Goal: Communication & Community: Answer question/provide support

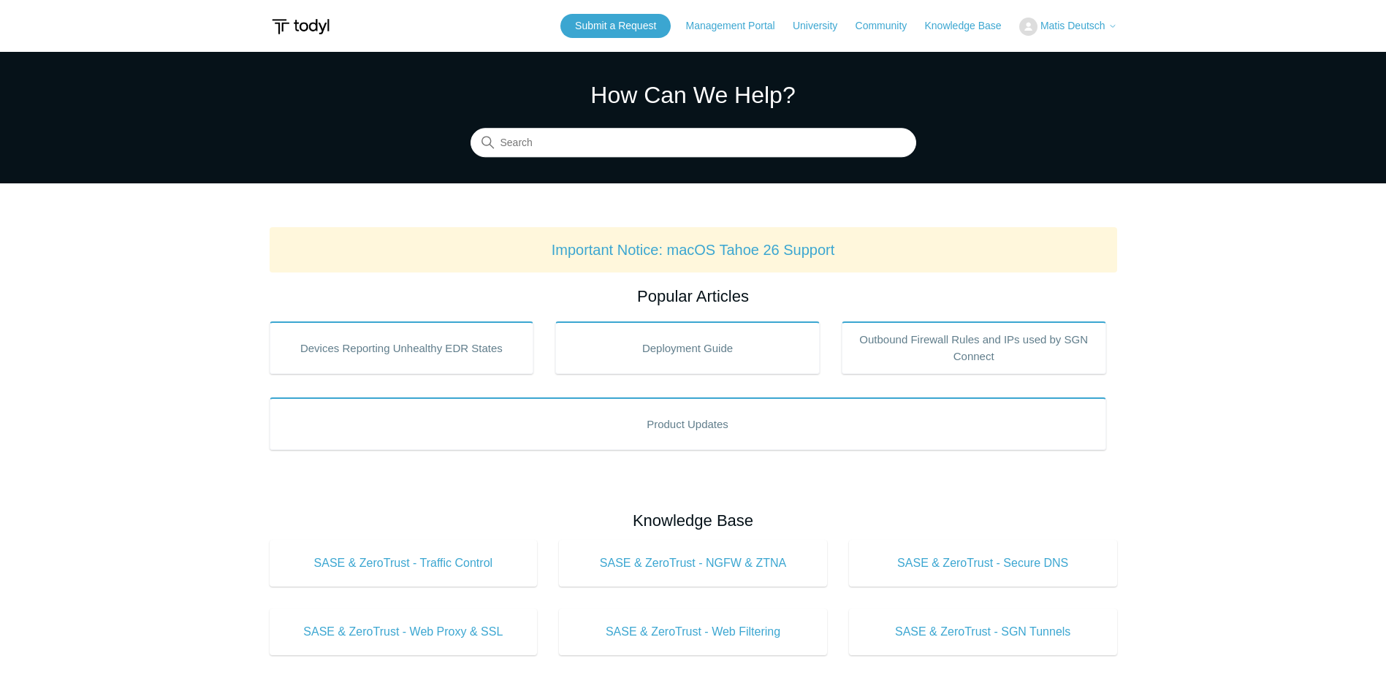
click at [1056, 23] on span "Matis Deutsch" at bounding box center [1073, 26] width 65 height 12
click at [1049, 59] on link "My Support Requests" at bounding box center [1091, 58] width 143 height 26
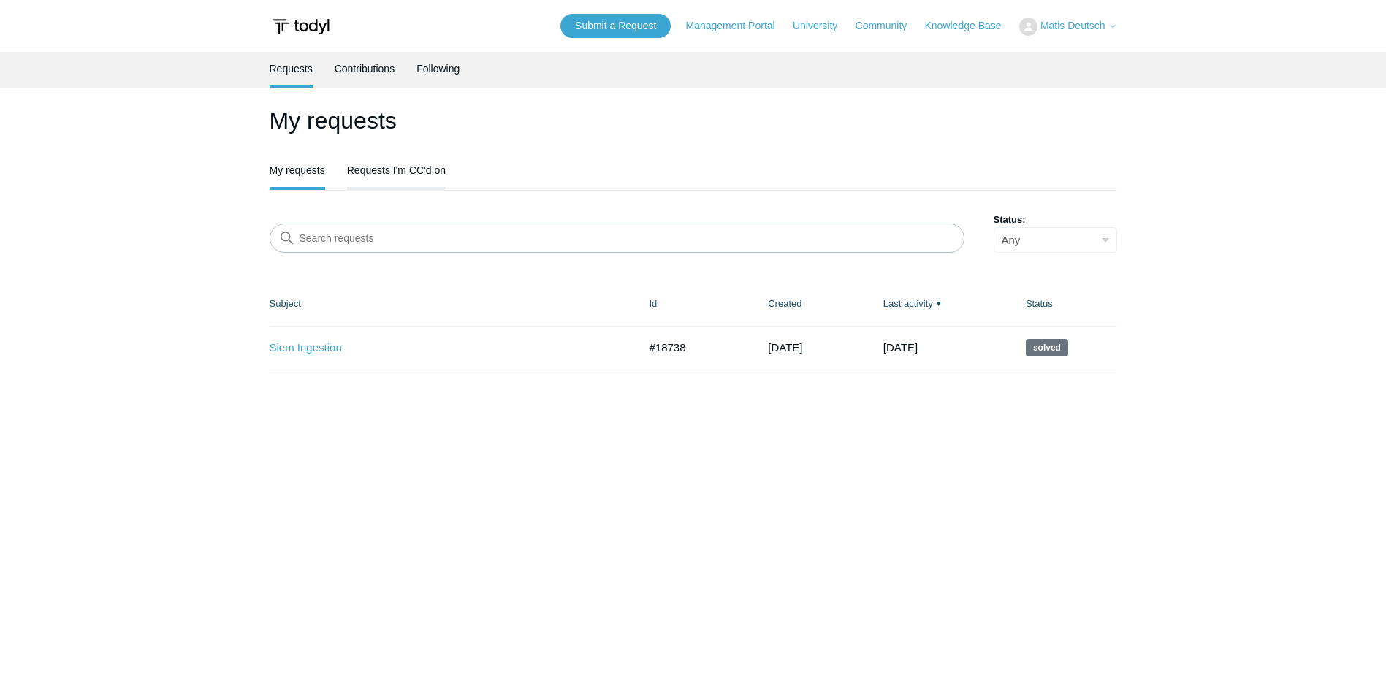
click at [409, 176] on link "Requests I'm CC'd on" at bounding box center [396, 168] width 99 height 31
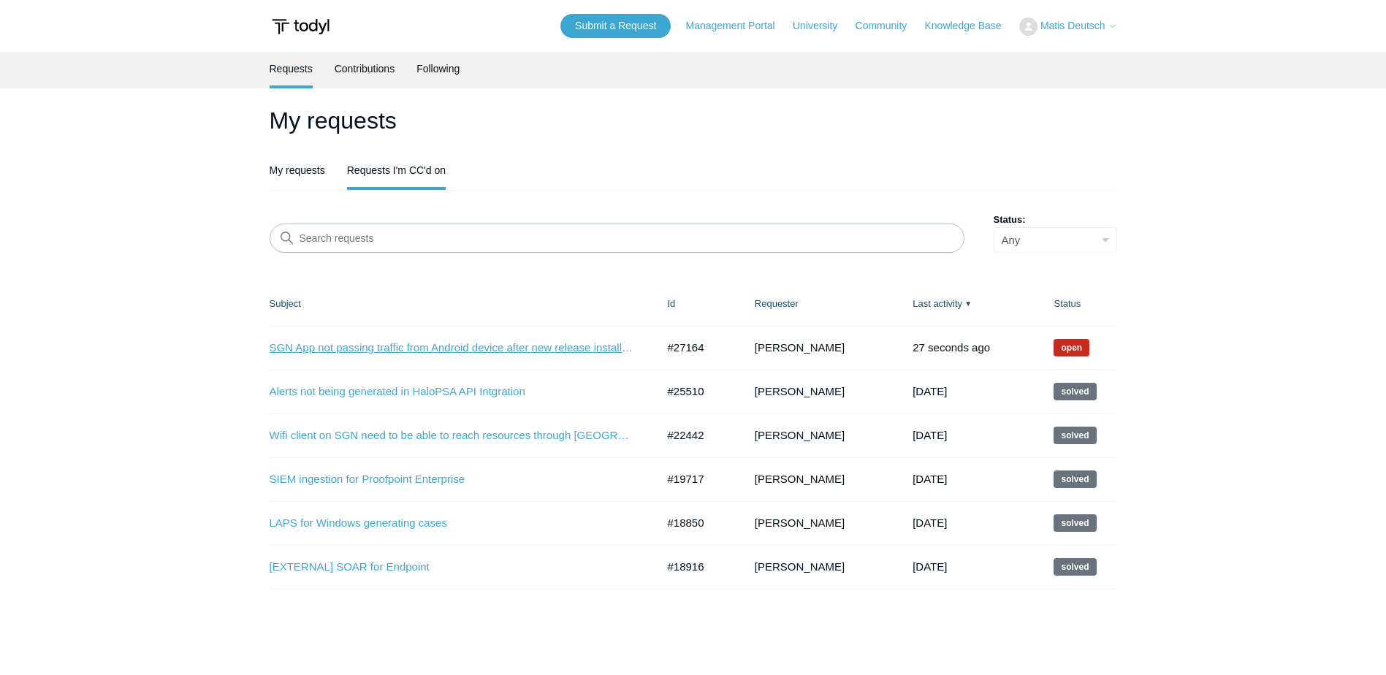
click at [399, 341] on link "SGN App not passing traffic from Android device after new release install 2.0" at bounding box center [452, 348] width 365 height 17
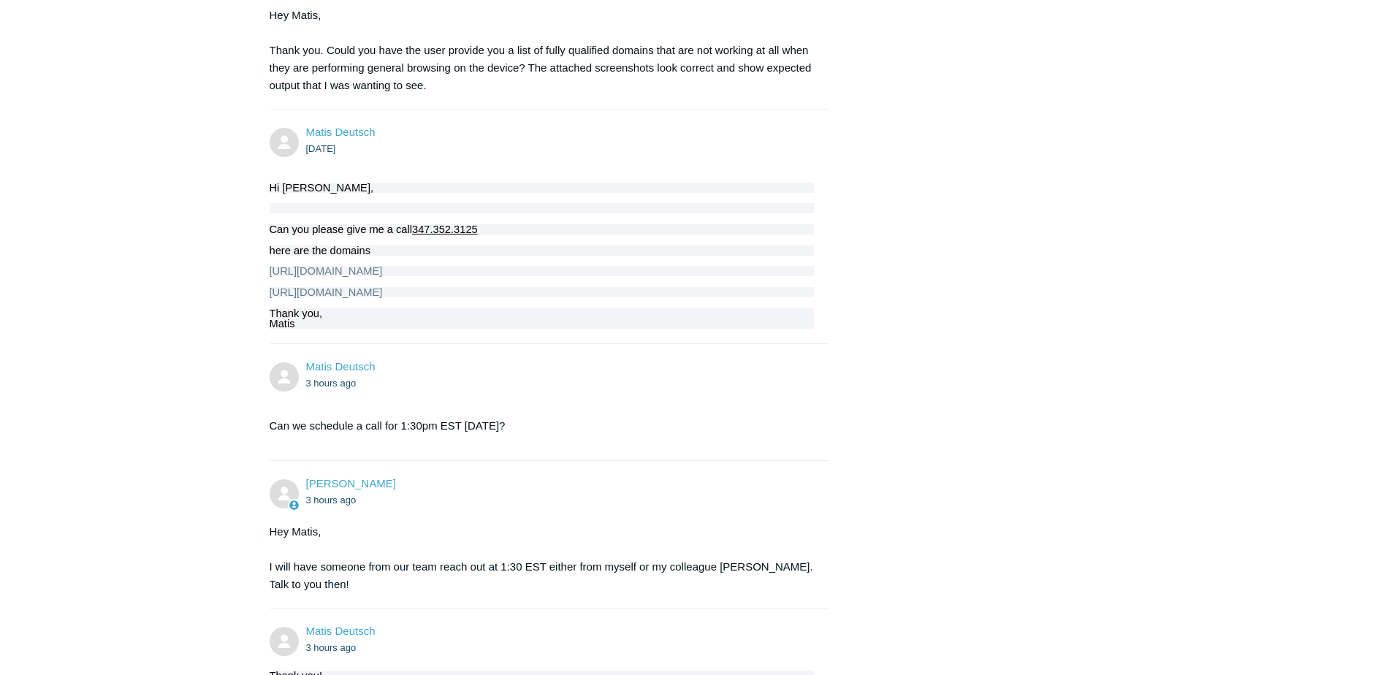
scroll to position [4397, 0]
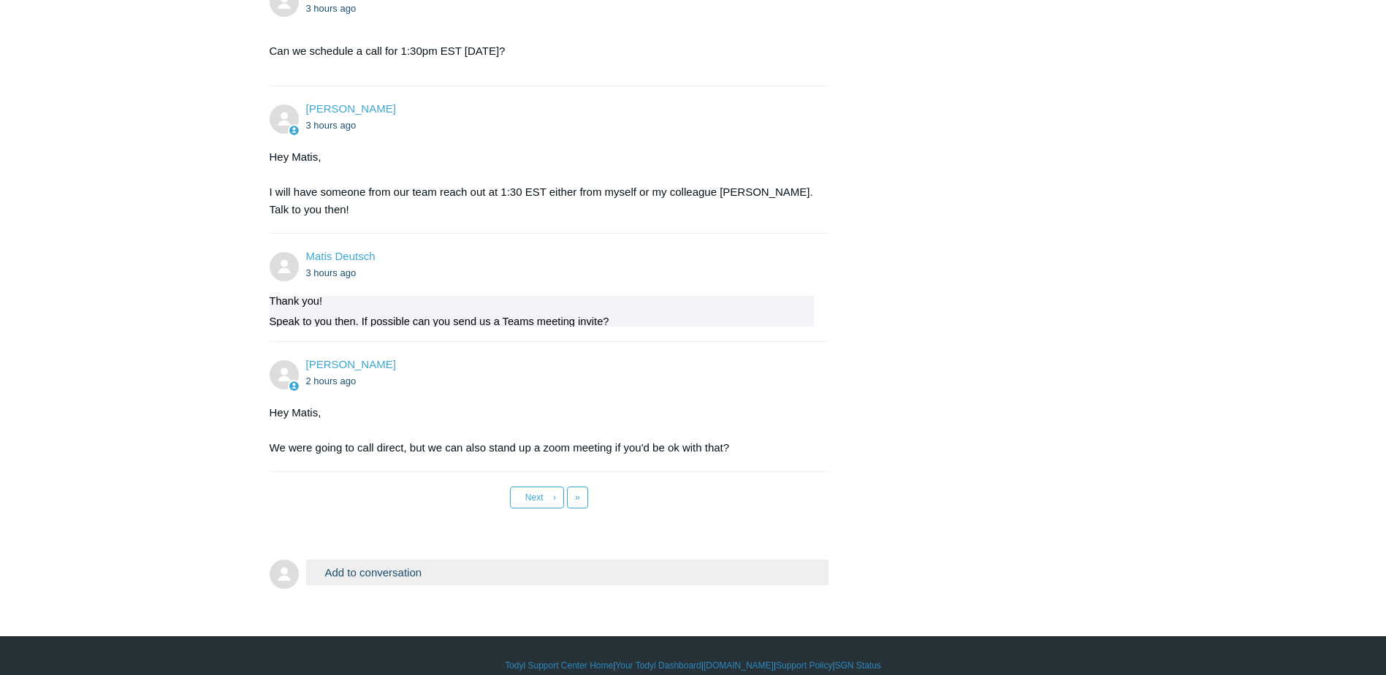
click at [430, 560] on button "Add to conversation" at bounding box center [567, 573] width 523 height 26
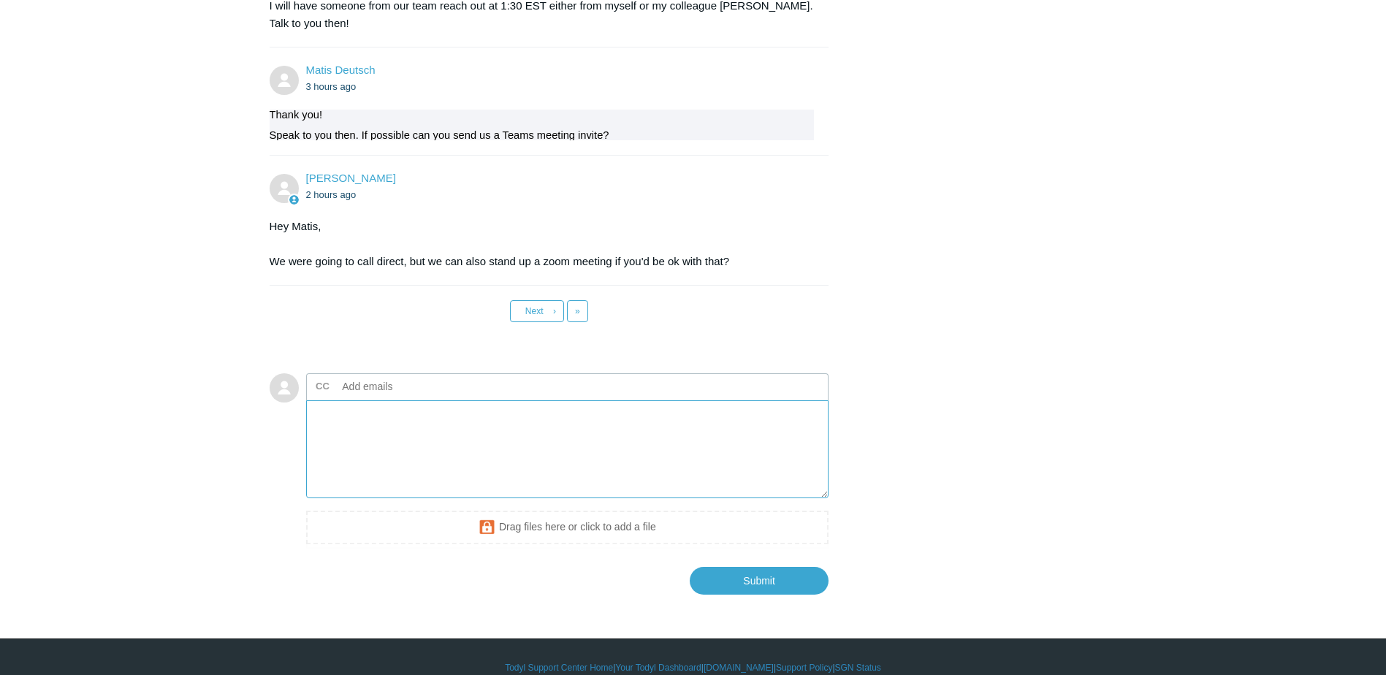
scroll to position [4586, 0]
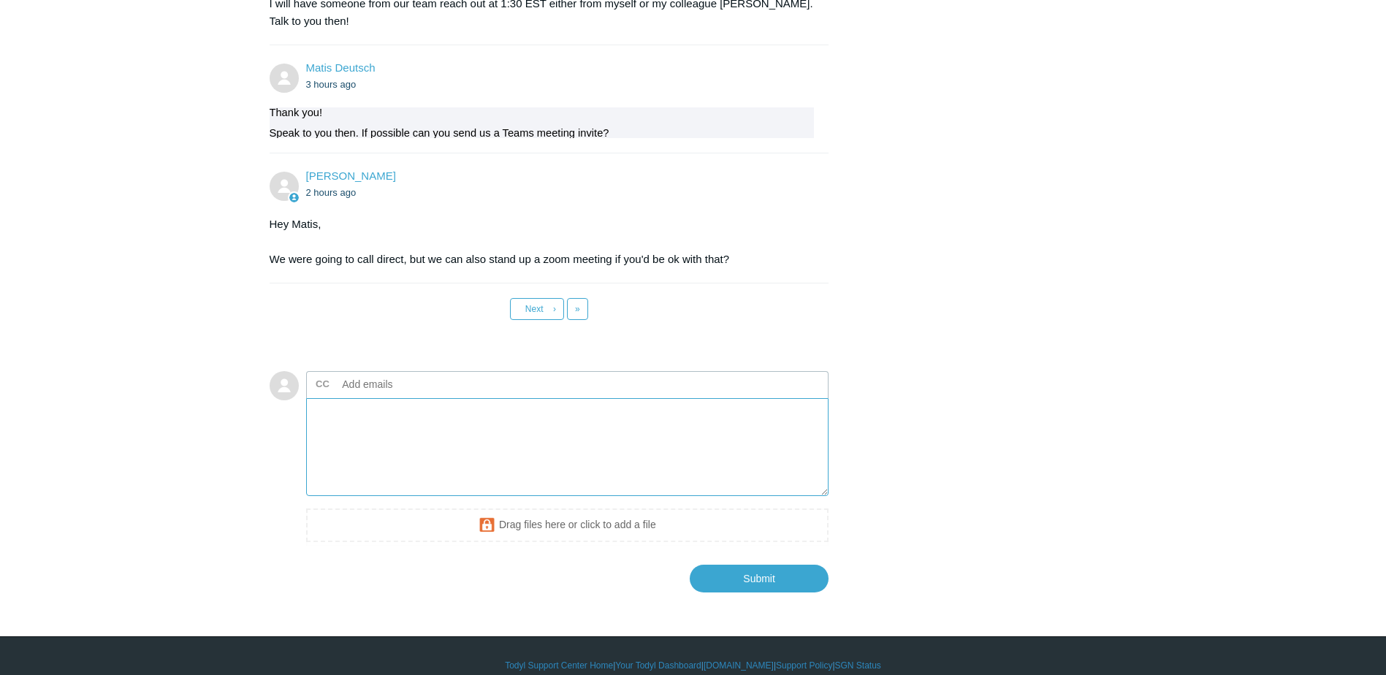
click at [531, 428] on textarea "Add your reply" at bounding box center [567, 447] width 523 height 99
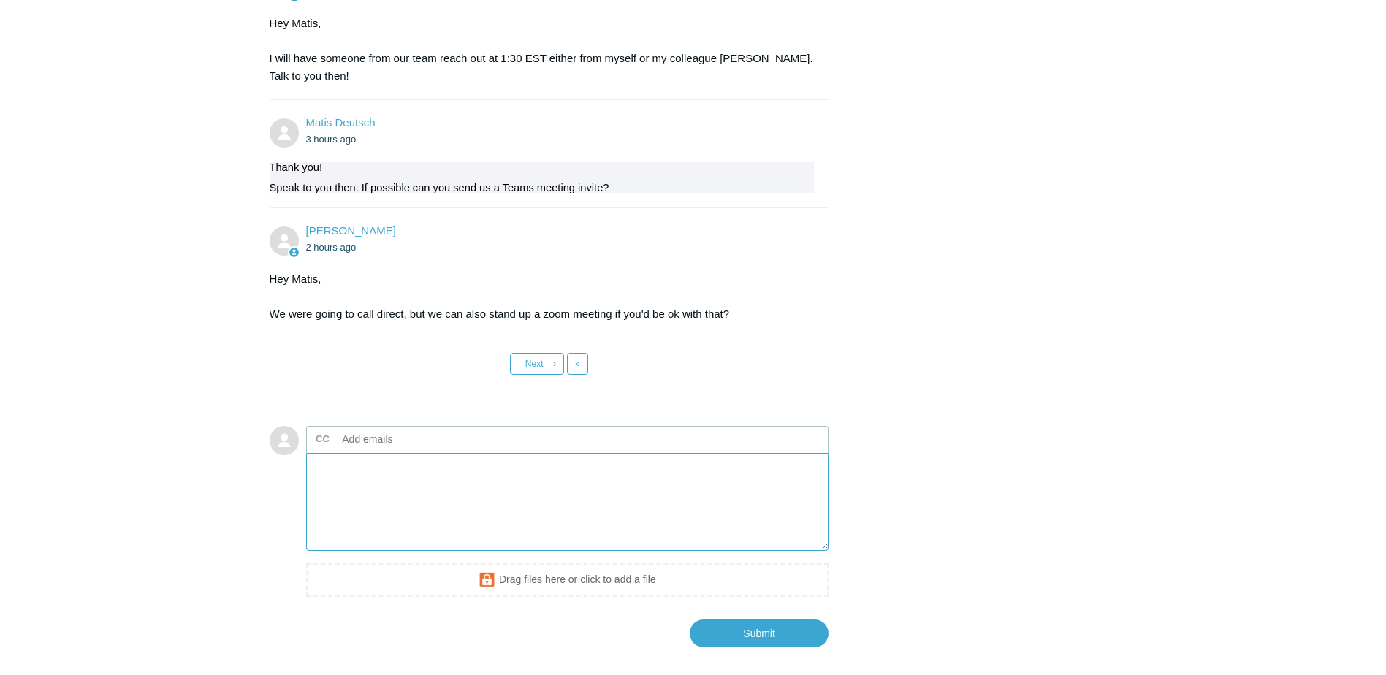
scroll to position [4440, 0]
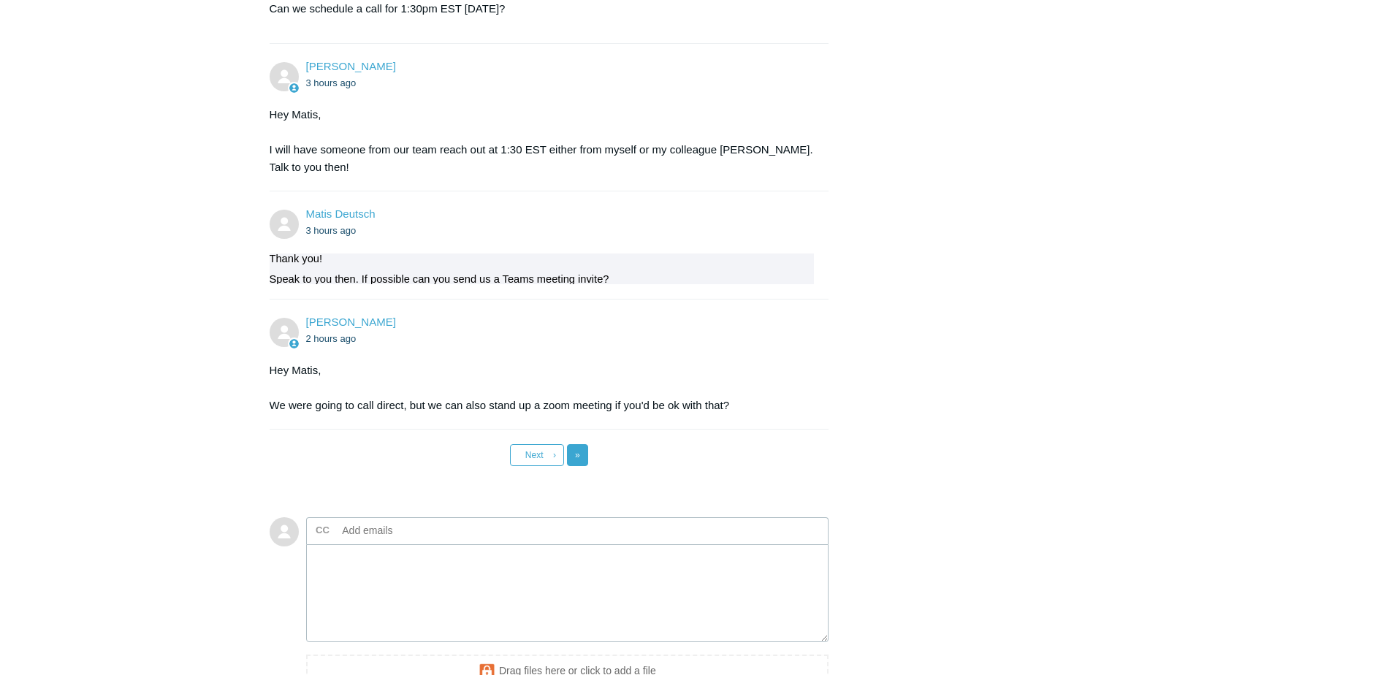
click at [575, 444] on link "Last »" at bounding box center [577, 455] width 21 height 22
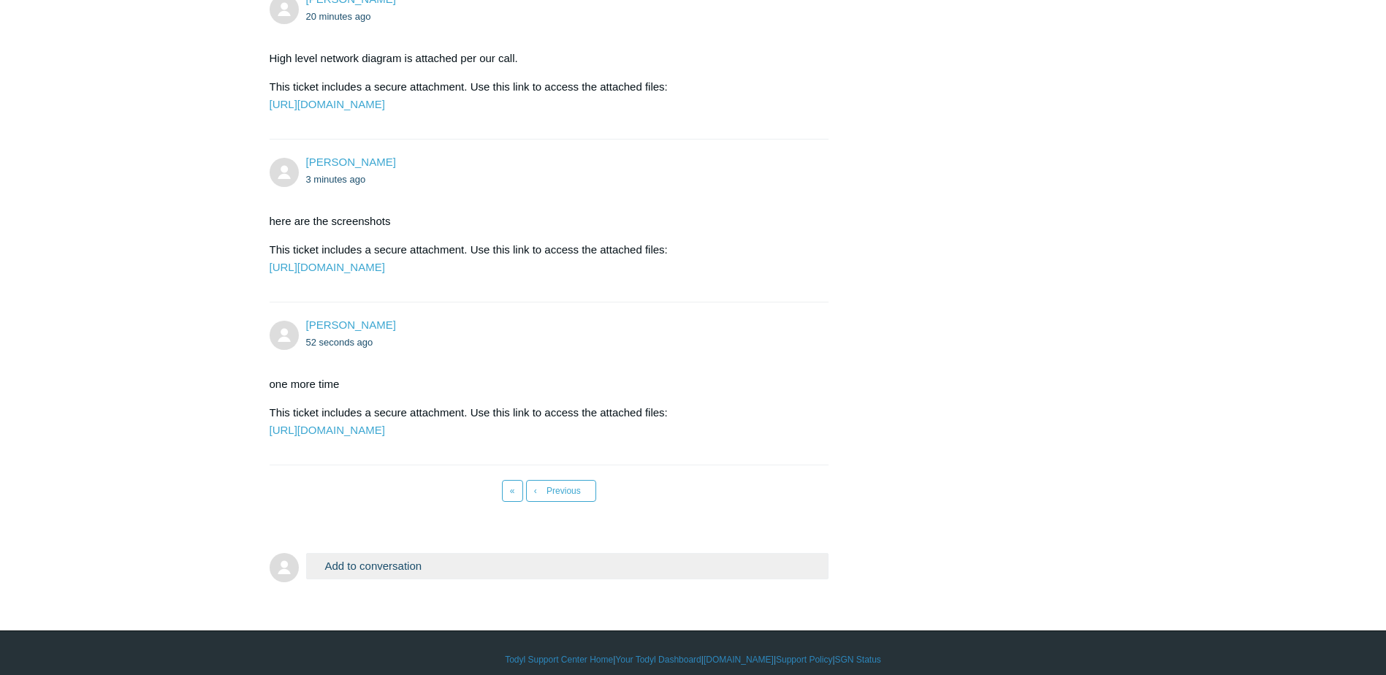
scroll to position [877, 0]
